Goal: Task Accomplishment & Management: Manage account settings

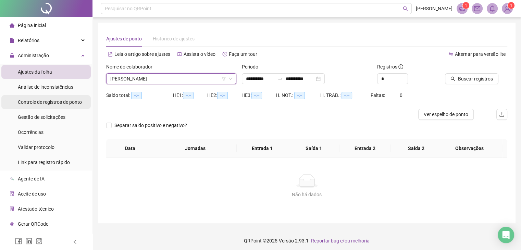
click at [54, 101] on span "Controle de registros de ponto" at bounding box center [50, 101] width 64 height 5
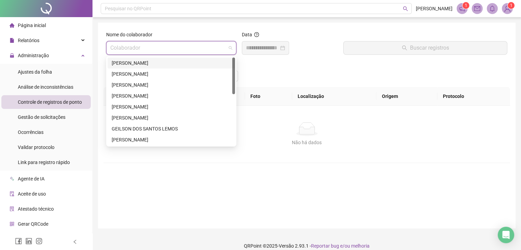
click at [193, 47] on input "search" at bounding box center [168, 47] width 116 height 13
click at [148, 108] on div "[PERSON_NAME]" at bounding box center [171, 107] width 119 height 8
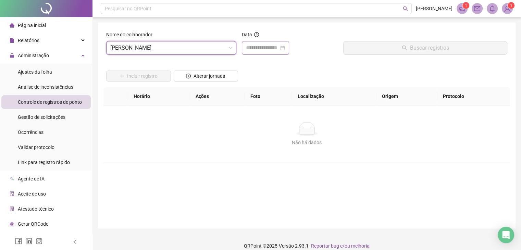
click at [285, 47] on div at bounding box center [265, 48] width 39 height 8
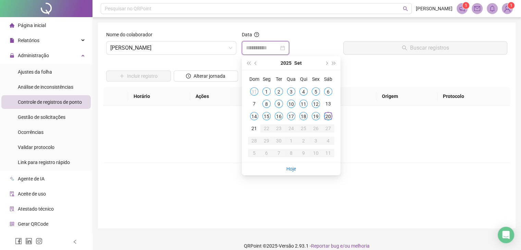
type input "**********"
click at [330, 115] on div "20" at bounding box center [328, 116] width 8 height 8
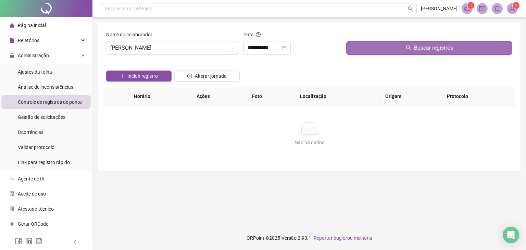
click at [371, 47] on button "Buscar registros" at bounding box center [429, 48] width 166 height 14
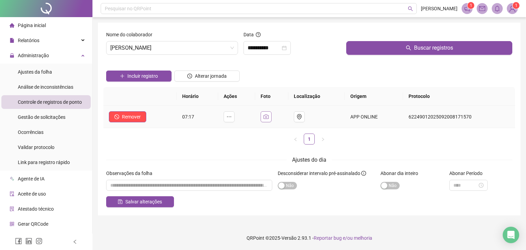
click at [268, 118] on icon "camera" at bounding box center [265, 116] width 5 height 5
drag, startPoint x: 245, startPoint y: 119, endPoint x: 241, endPoint y: 120, distance: 4.1
click at [221, 83] on img at bounding box center [221, 83] width 0 height 0
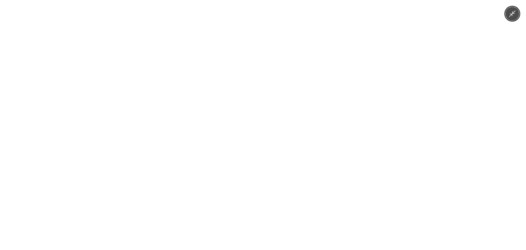
click at [241, 120] on img at bounding box center [263, 125] width 188 height 250
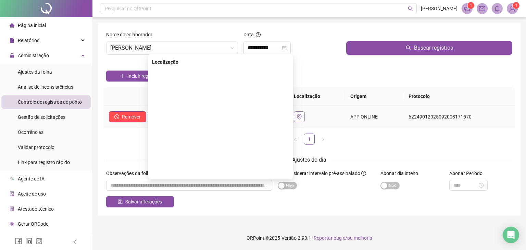
click at [302, 118] on icon "environment" at bounding box center [299, 116] width 5 height 5
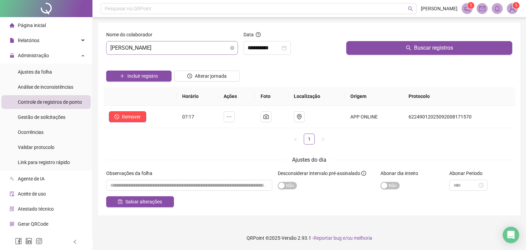
click at [215, 44] on span "[PERSON_NAME]" at bounding box center [172, 47] width 124 height 13
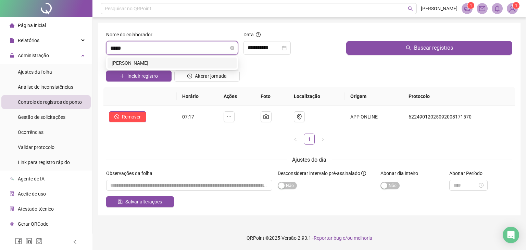
type input "******"
click at [199, 64] on div "[PERSON_NAME]" at bounding box center [172, 63] width 121 height 8
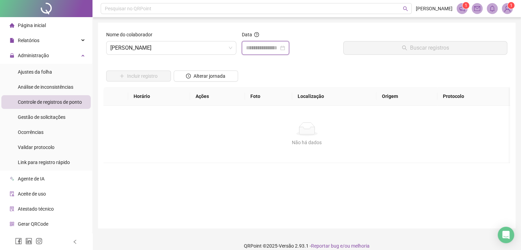
click at [279, 48] on input at bounding box center [262, 48] width 33 height 8
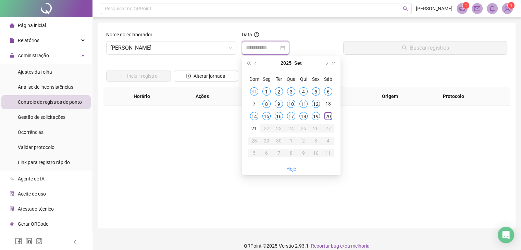
type input "**********"
click at [331, 115] on div "20" at bounding box center [328, 116] width 8 height 8
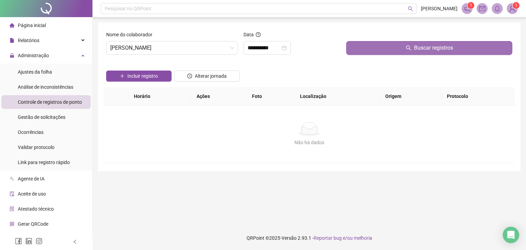
click at [374, 42] on button "Buscar registros" at bounding box center [429, 48] width 166 height 14
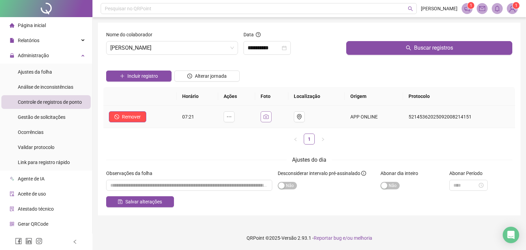
click at [269, 117] on icon "camera" at bounding box center [265, 116] width 5 height 4
click at [305, 115] on button "button" at bounding box center [299, 116] width 11 height 11
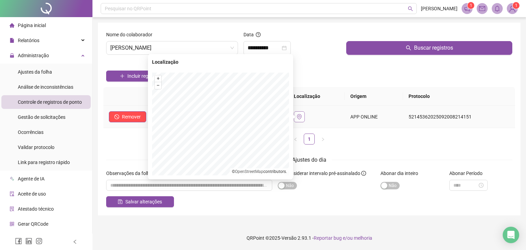
click at [301, 119] on icon "environment" at bounding box center [299, 116] width 4 height 5
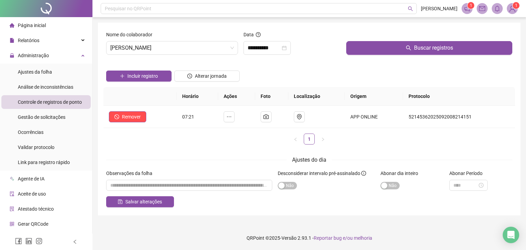
click at [354, 70] on div "Incluir registro Alterar jornada" at bounding box center [309, 73] width 409 height 27
click at [235, 52] on div "[PERSON_NAME]" at bounding box center [172, 48] width 132 height 14
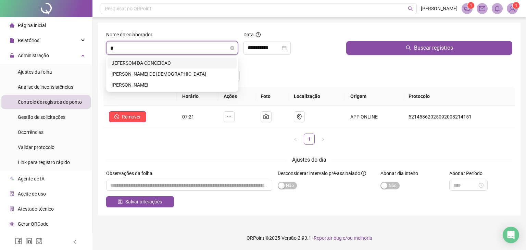
type input "**"
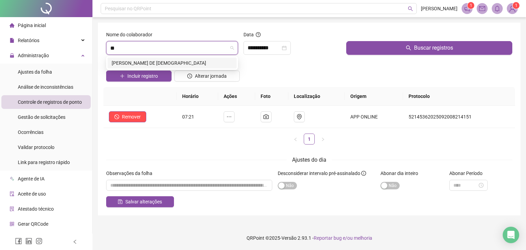
click at [162, 64] on div "[PERSON_NAME] DE [DEMOGRAPHIC_DATA]" at bounding box center [172, 63] width 121 height 8
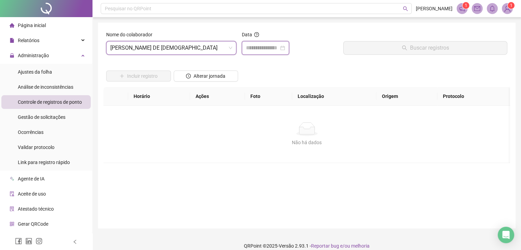
click at [275, 48] on input at bounding box center [262, 48] width 33 height 8
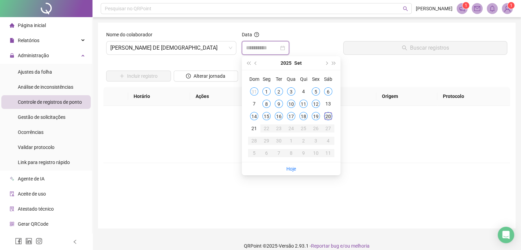
type input "**********"
click at [324, 117] on div "20" at bounding box center [328, 116] width 8 height 8
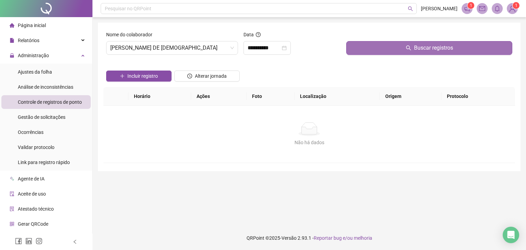
click at [371, 46] on button "Buscar registros" at bounding box center [429, 48] width 166 height 14
